Goal: Find specific page/section: Locate item on page

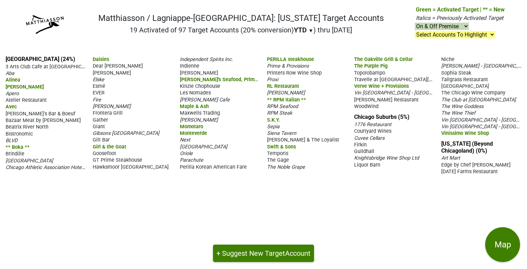
click at [99, 119] on span "Gather" at bounding box center [100, 120] width 15 height 6
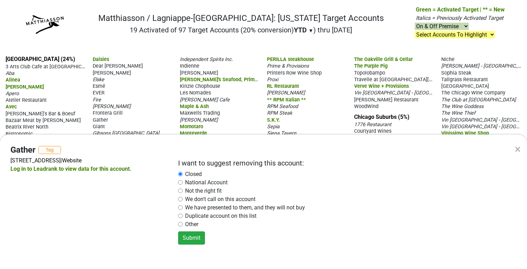
click at [145, 104] on div "× Gather Tag [STREET_ADDRESS] | Website Log in to Leadrank to view data for thi…" at bounding box center [263, 134] width 527 height 269
radio input "false"
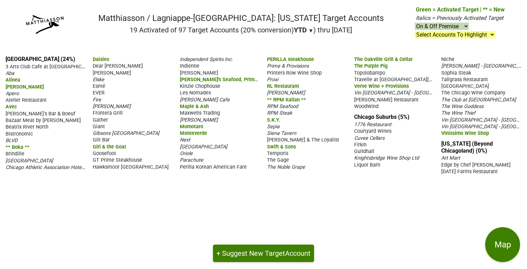
click at [373, 92] on span "Vin [GEOGRAPHIC_DATA] - [GEOGRAPHIC_DATA]" at bounding box center [407, 92] width 107 height 7
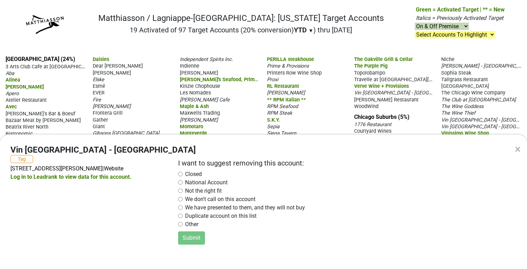
click at [316, 84] on div "× Vin Chicago - [PERSON_NAME] Tag [STREET_ADDRESS][PERSON_NAME] | Website Log i…" at bounding box center [263, 134] width 527 height 269
